Goal: Task Accomplishment & Management: Manage account settings

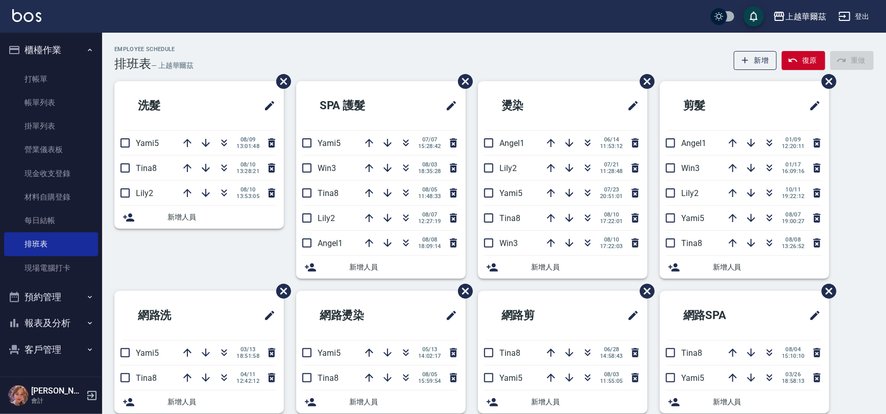
click at [51, 349] on button "客戶管理" at bounding box center [51, 350] width 94 height 27
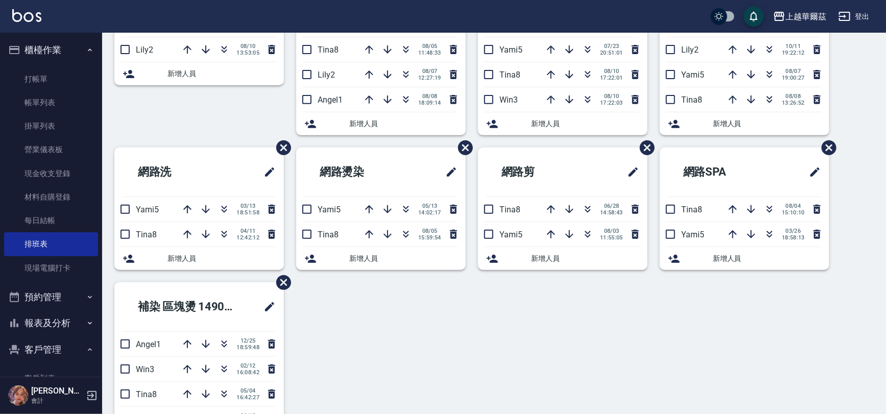
scroll to position [145, 0]
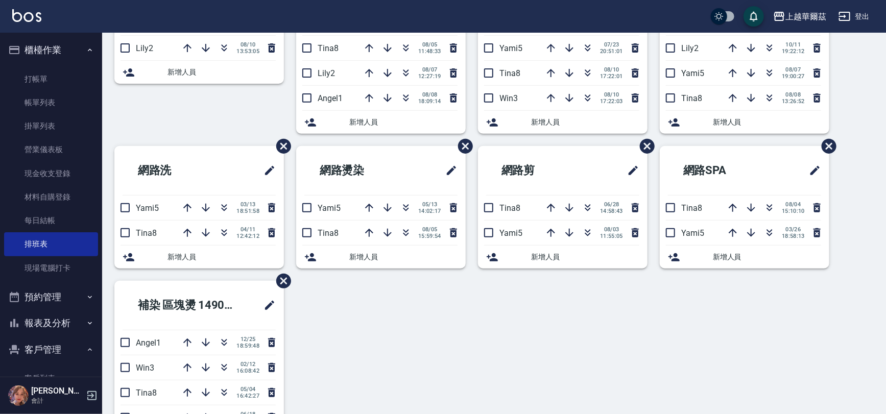
click at [48, 356] on button "客戶管理" at bounding box center [51, 350] width 94 height 27
drag, startPoint x: 93, startPoint y: 365, endPoint x: 92, endPoint y: 386, distance: 21.5
click at [92, 386] on div "櫃檯作業 打帳單 帳單列表 掛單列表 營業儀表板 現金收支登錄 材料自購登錄 每日結帳 排班表 現場電腦打卡 預約管理 預約管理 單日預約紀錄 單週預約紀錄 …" at bounding box center [51, 224] width 102 height 382
click at [87, 368] on nav "櫃檯作業 打帳單 帳單列表 掛單列表 營業儀表板 現金收支登錄 材料自購登錄 每日結帳 排班表 現場電腦打卡 預約管理 預約管理 單日預約紀錄 單週預約紀錄 …" at bounding box center [51, 205] width 102 height 344
click at [88, 349] on icon "button" at bounding box center [90, 349] width 4 height 3
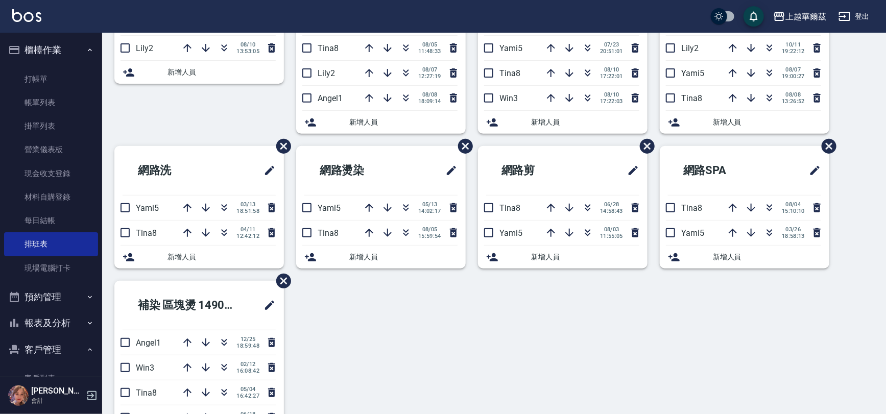
scroll to position [77, 0]
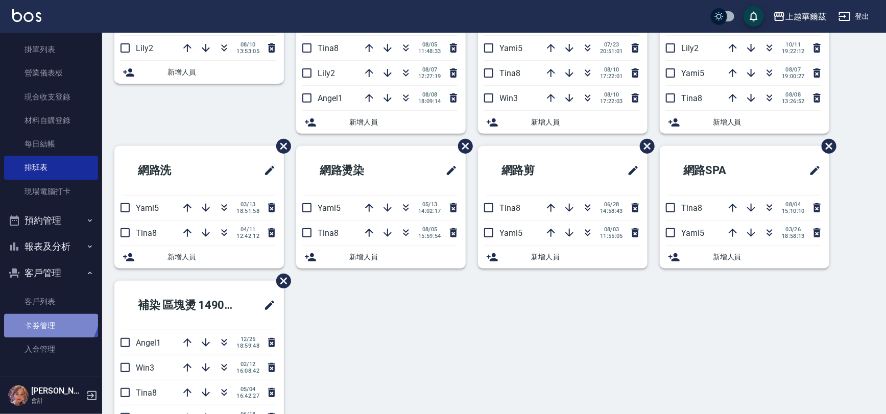
click at [46, 314] on link "卡券管理" at bounding box center [51, 326] width 94 height 24
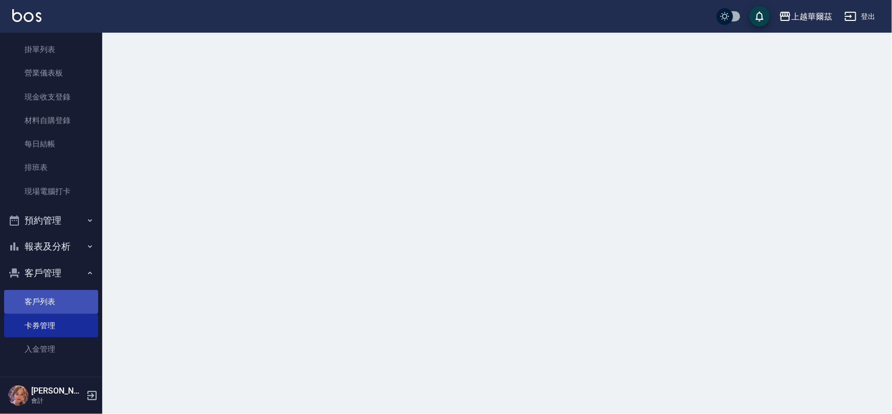
click at [46, 302] on link "客戶列表" at bounding box center [51, 302] width 94 height 24
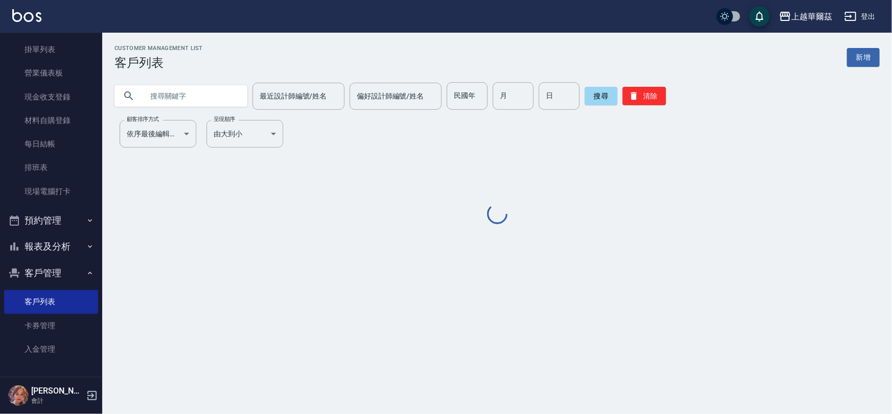
click at [179, 102] on input "text" at bounding box center [191, 96] width 96 height 28
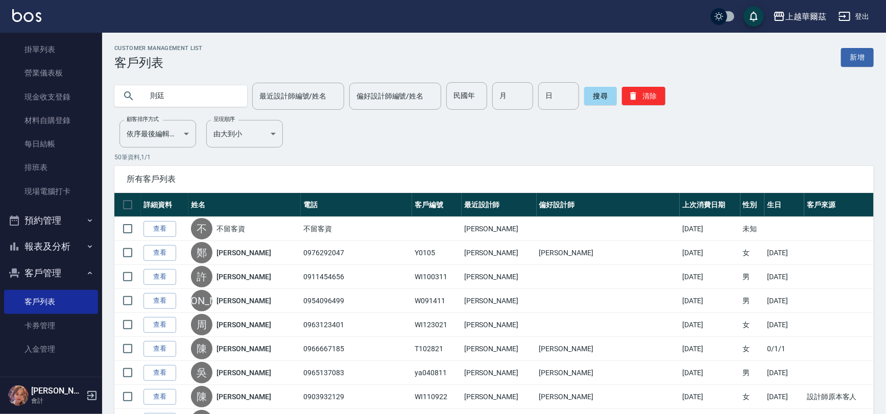
type input "則廷"
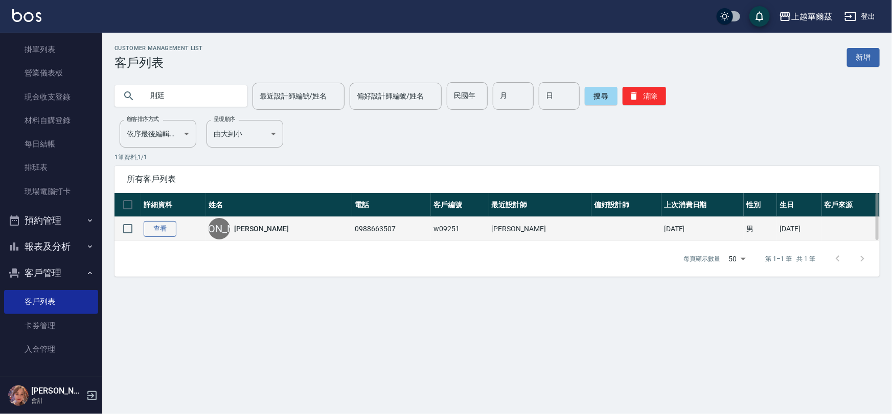
click at [175, 229] on link "查看" at bounding box center [160, 229] width 33 height 16
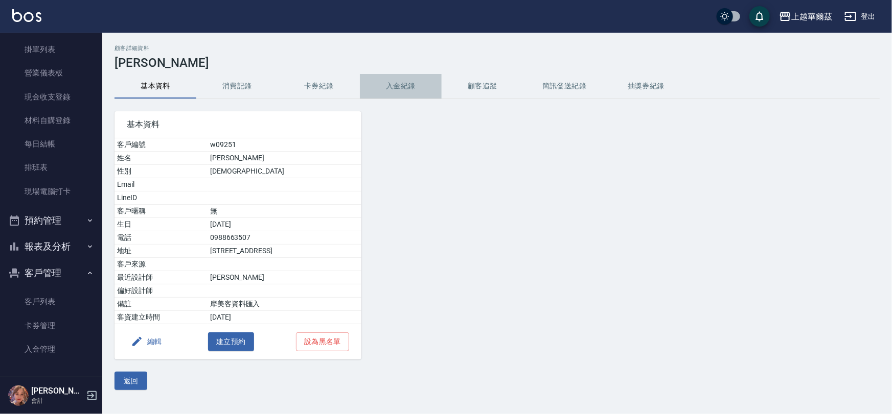
click at [394, 84] on button "入金紀錄" at bounding box center [401, 86] width 82 height 25
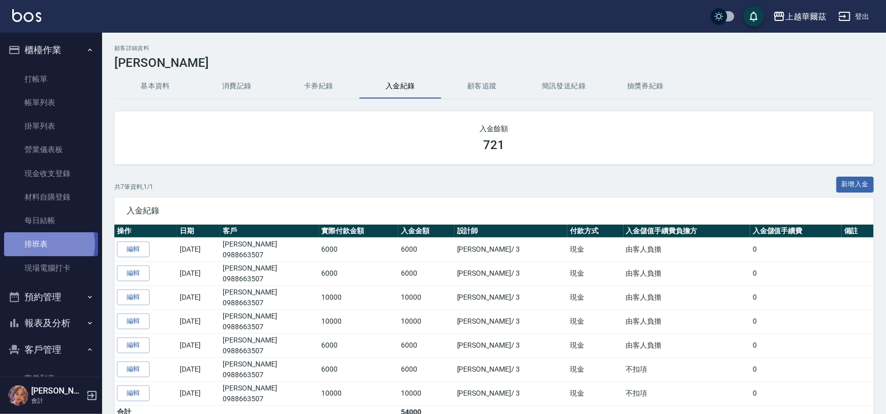
click at [44, 244] on link "排班表" at bounding box center [51, 244] width 94 height 24
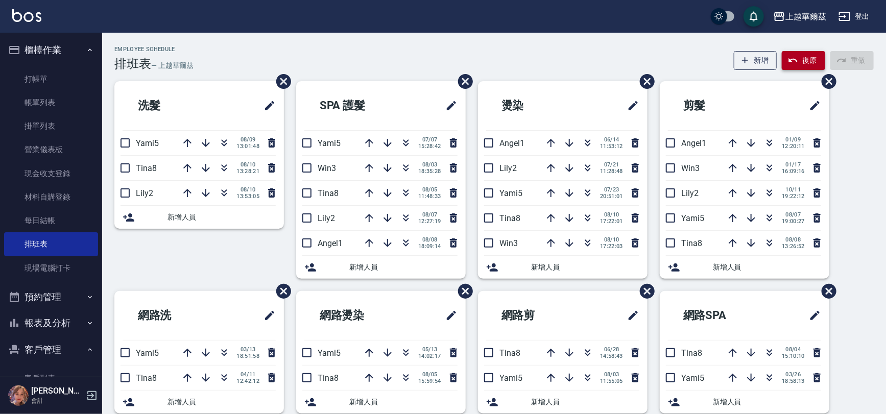
click at [811, 62] on button "復原" at bounding box center [803, 60] width 43 height 19
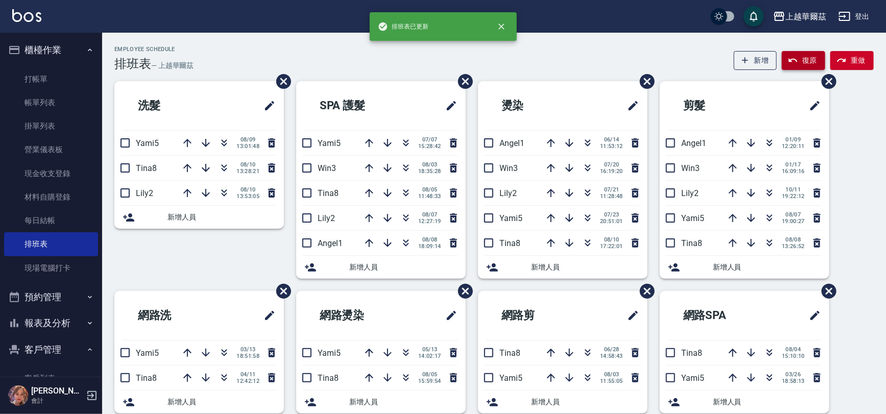
click at [811, 62] on button "復原" at bounding box center [803, 60] width 43 height 19
click at [408, 170] on icon "button" at bounding box center [406, 168] width 12 height 12
click at [403, 164] on icon "button" at bounding box center [406, 168] width 12 height 12
